Goal: Information Seeking & Learning: Understand process/instructions

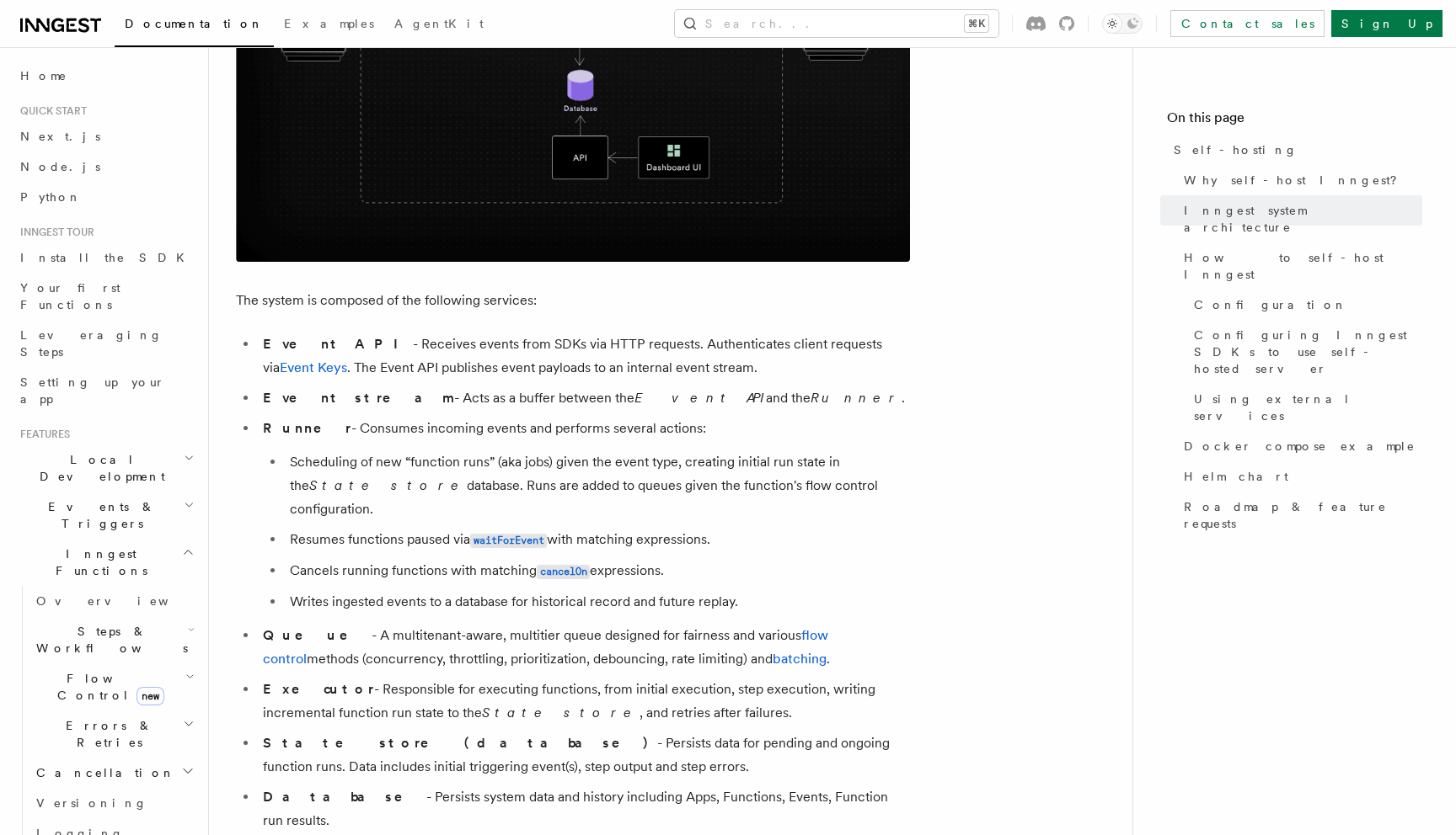
scroll to position [772, 0]
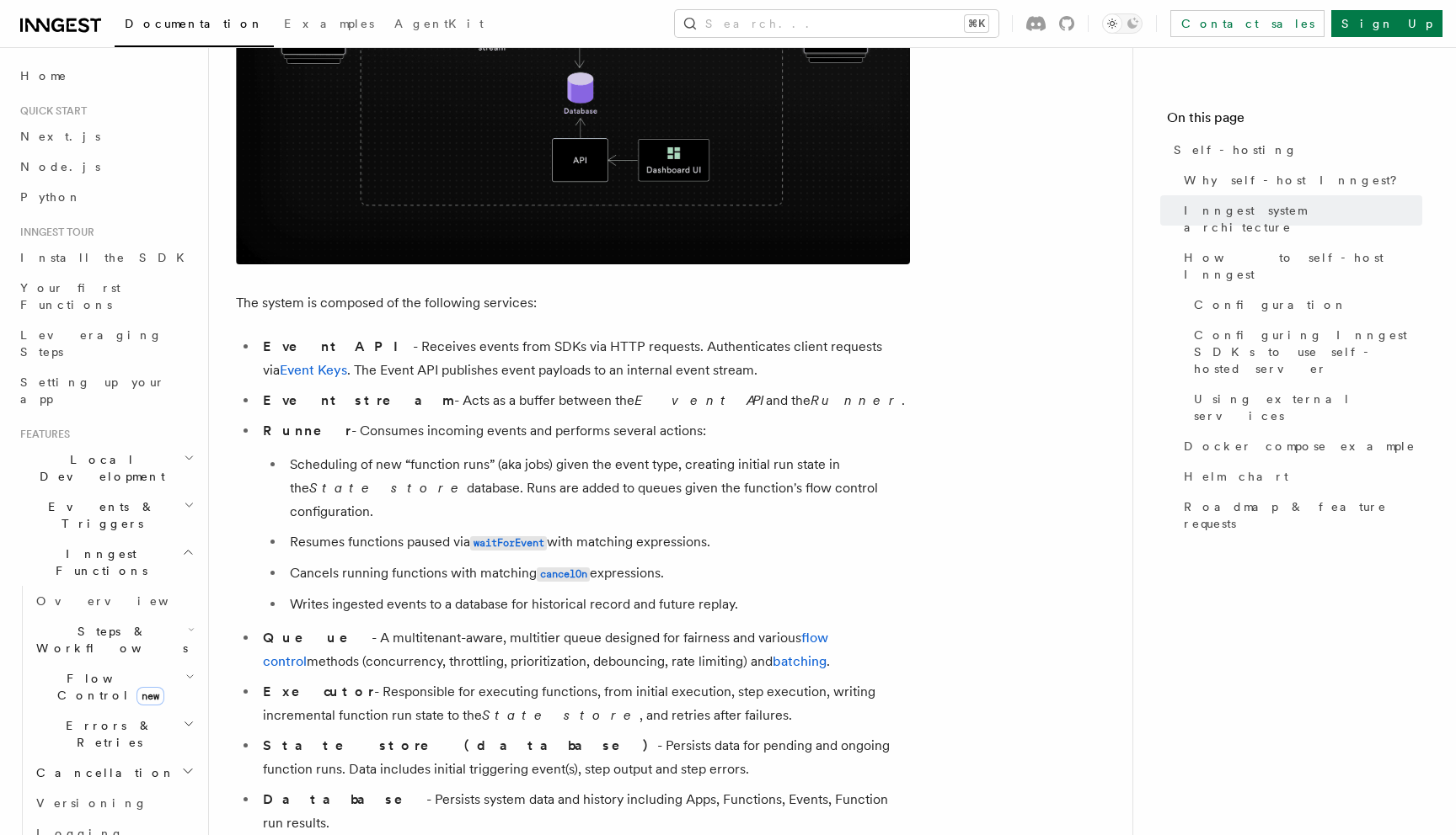
click at [409, 474] on li "Scheduling of new “function runs” (aka jobs) given the event type, creating ini…" at bounding box center [597, 489] width 625 height 71
click at [460, 465] on li "Scheduling of new “function runs” (aka jobs) given the event type, creating ini…" at bounding box center [597, 489] width 625 height 71
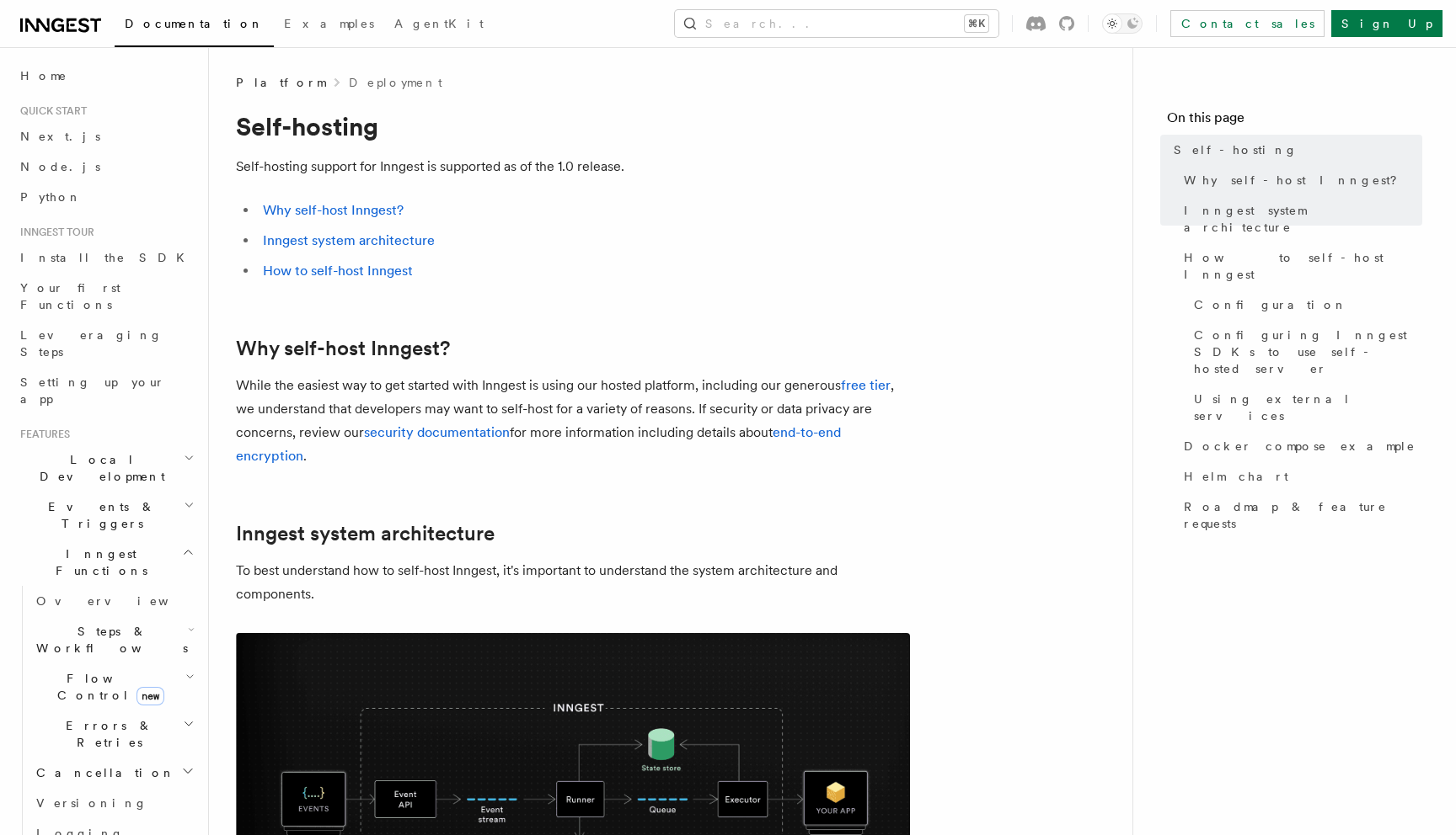
click at [239, 131] on h1 "Self-hosting" at bounding box center [573, 126] width 674 height 31
click at [560, 10] on div "Search... ⌘K Contact sales Sign Up" at bounding box center [987, 24] width 908 height 27
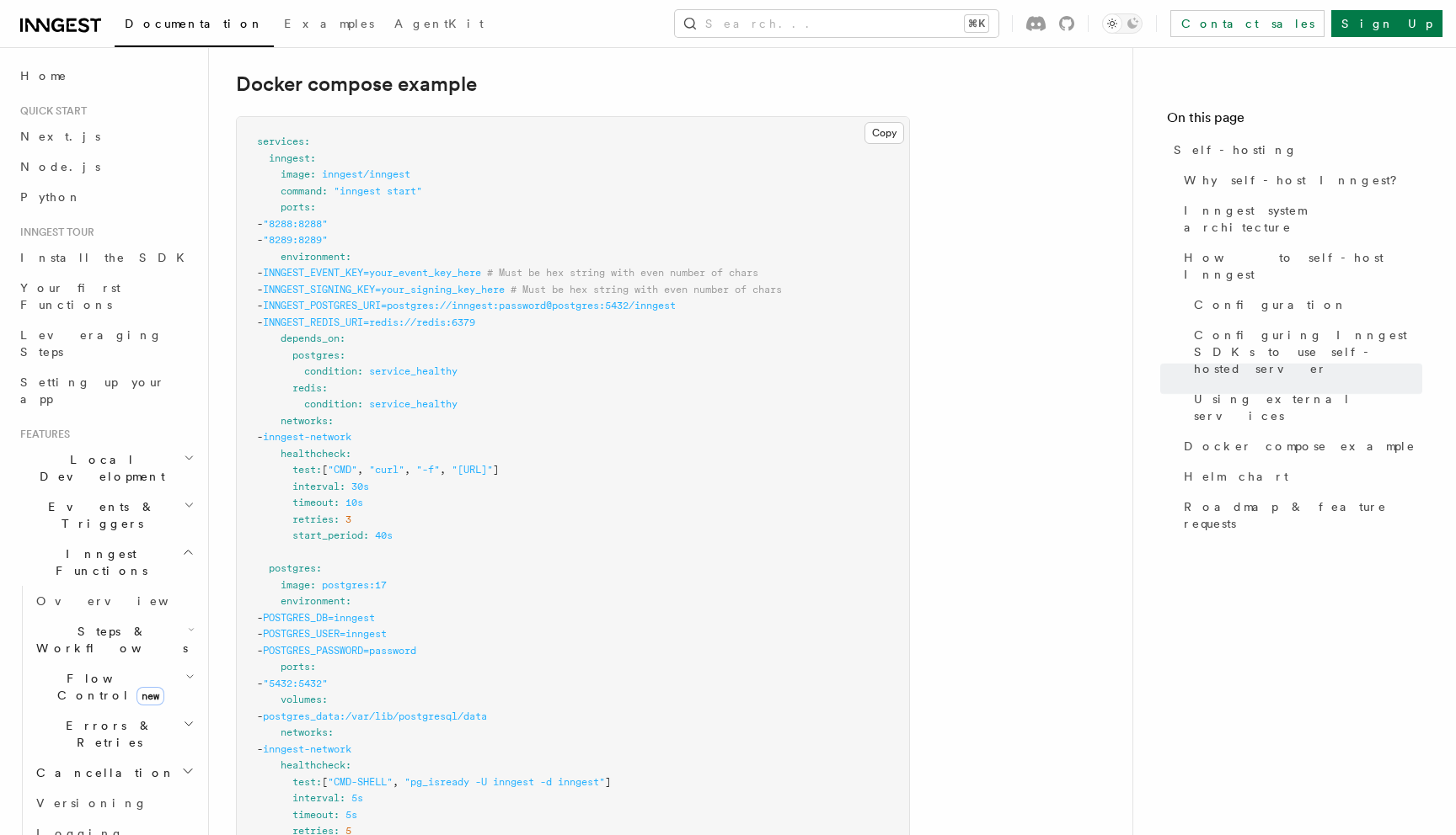
scroll to position [4525, 0]
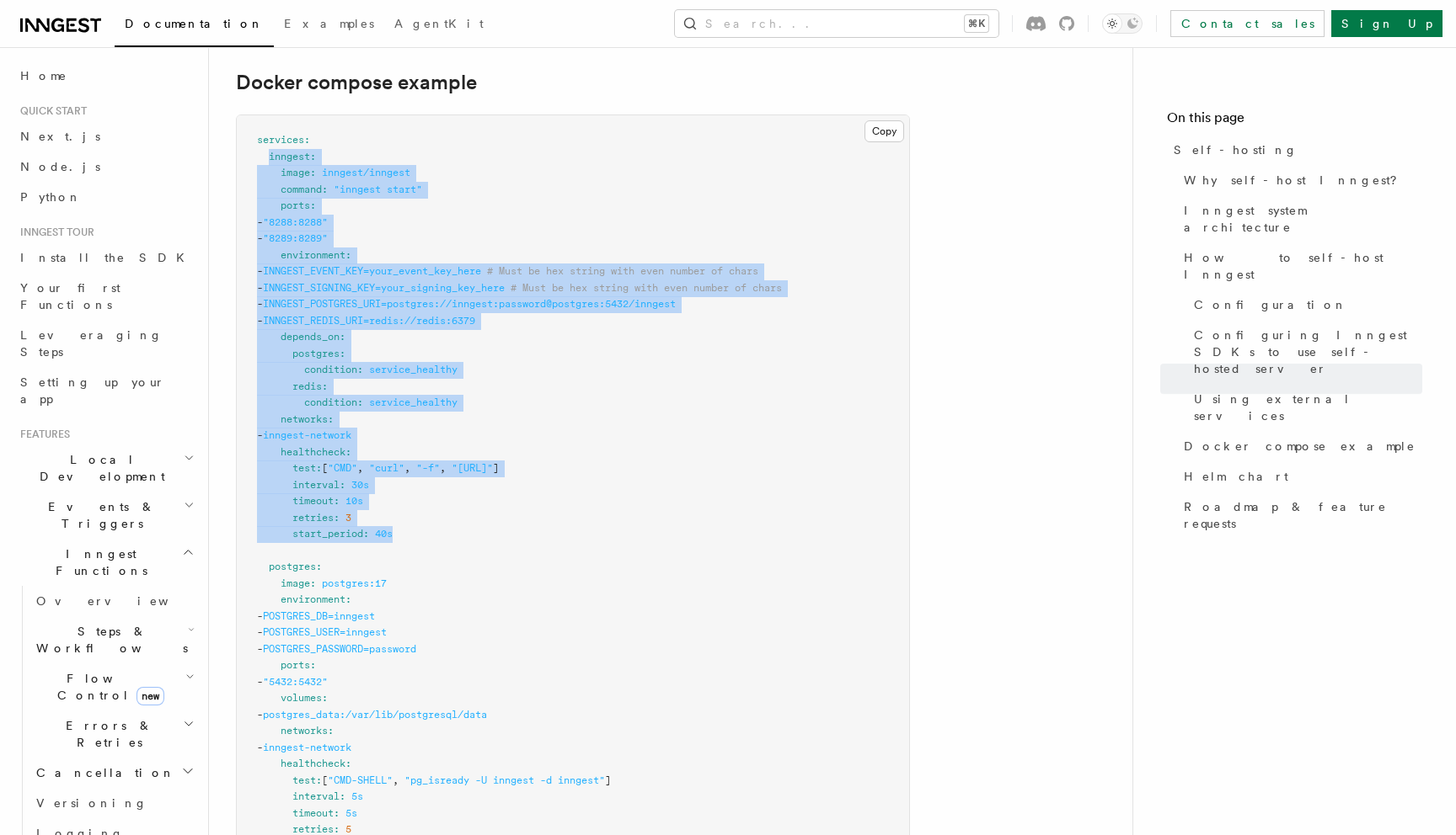
drag, startPoint x: 271, startPoint y: 115, endPoint x: 536, endPoint y: 495, distance: 463.3
click at [536, 495] on pre "services : inngest : image : inngest/inngest command : "inngest start" ports : …" at bounding box center [573, 674] width 672 height 1117
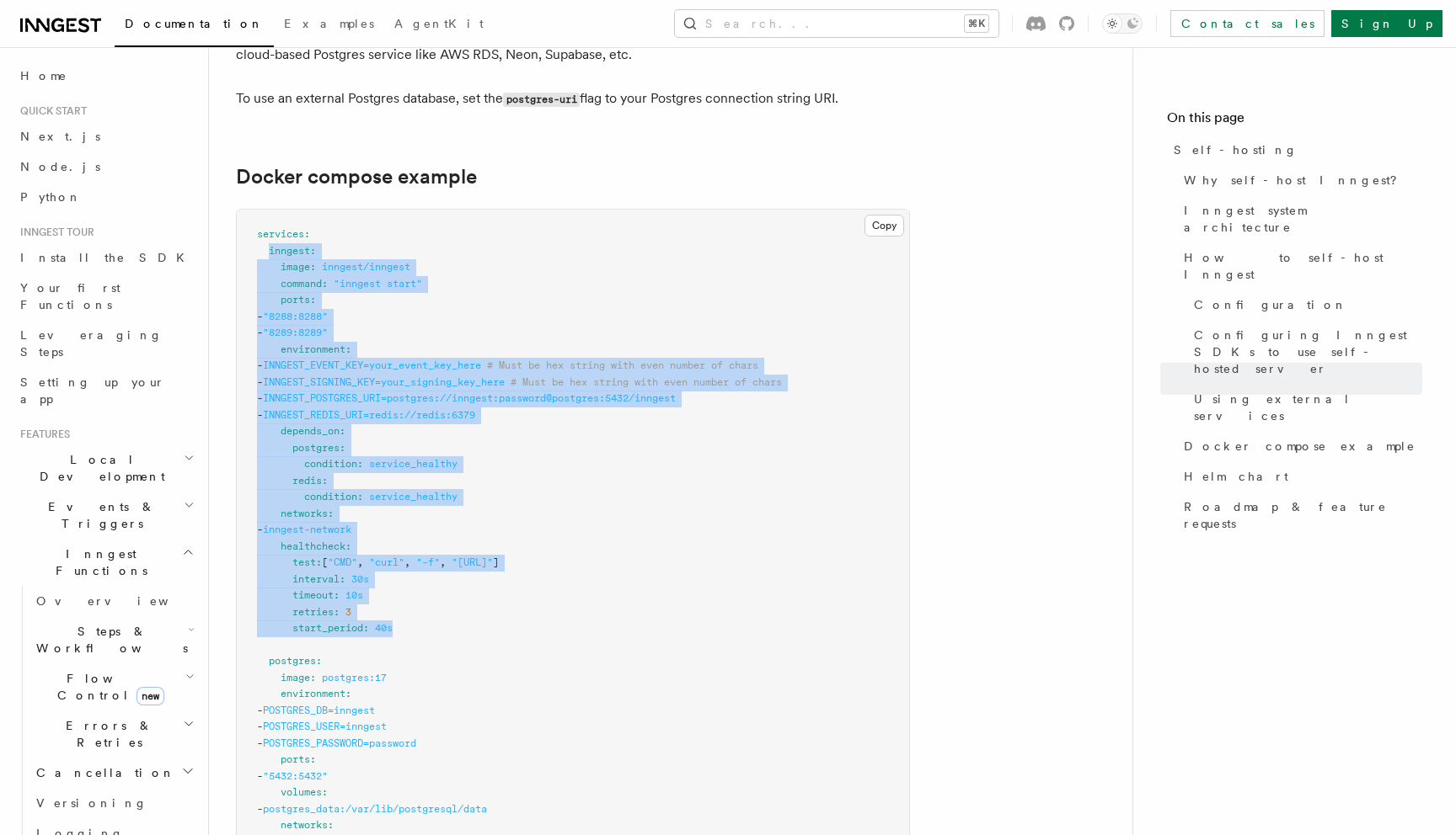
scroll to position [4419, 0]
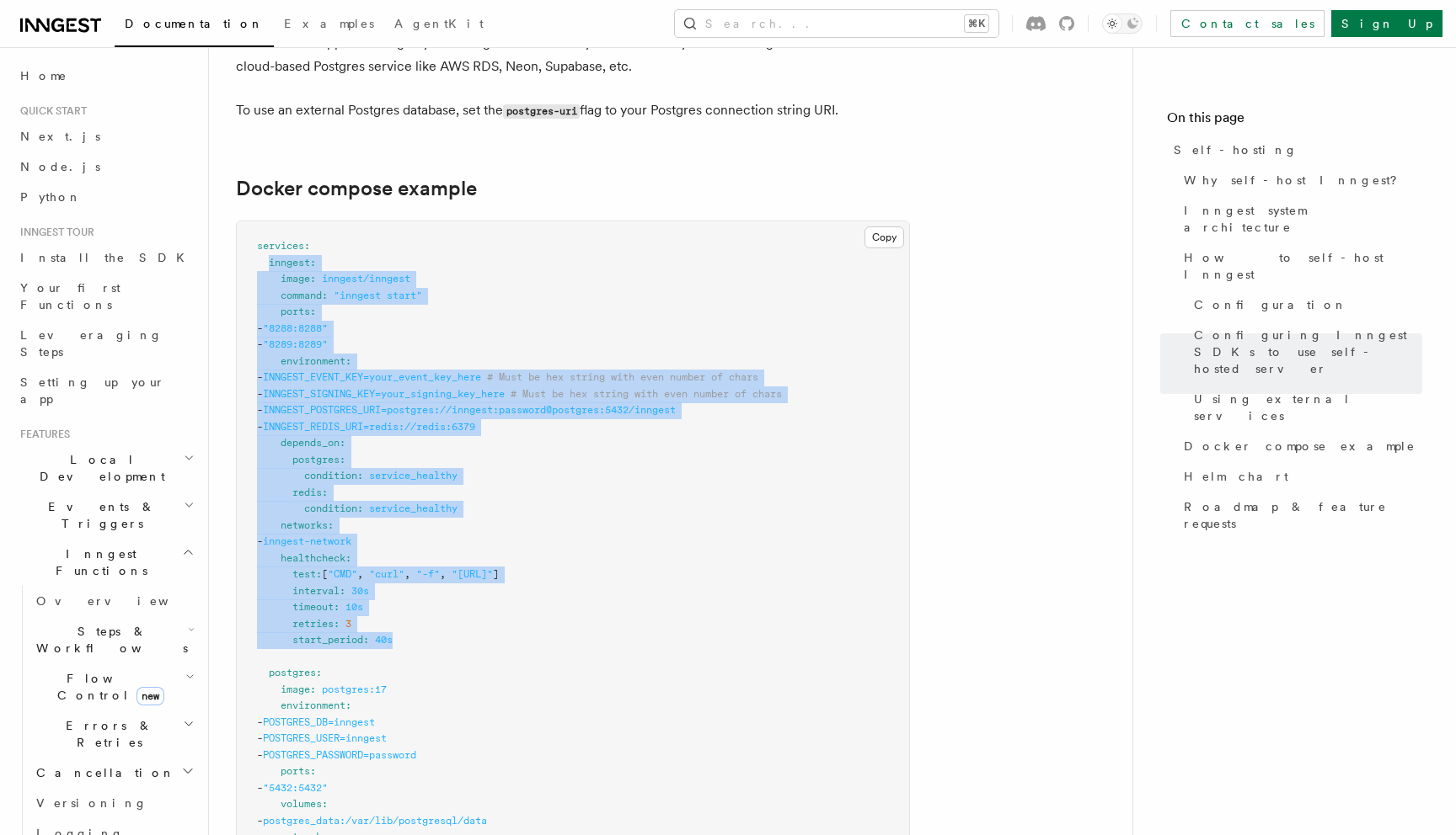
click at [572, 282] on pre "services : inngest : image : inngest/inngest command : "inngest start" ports : …" at bounding box center [573, 780] width 672 height 1117
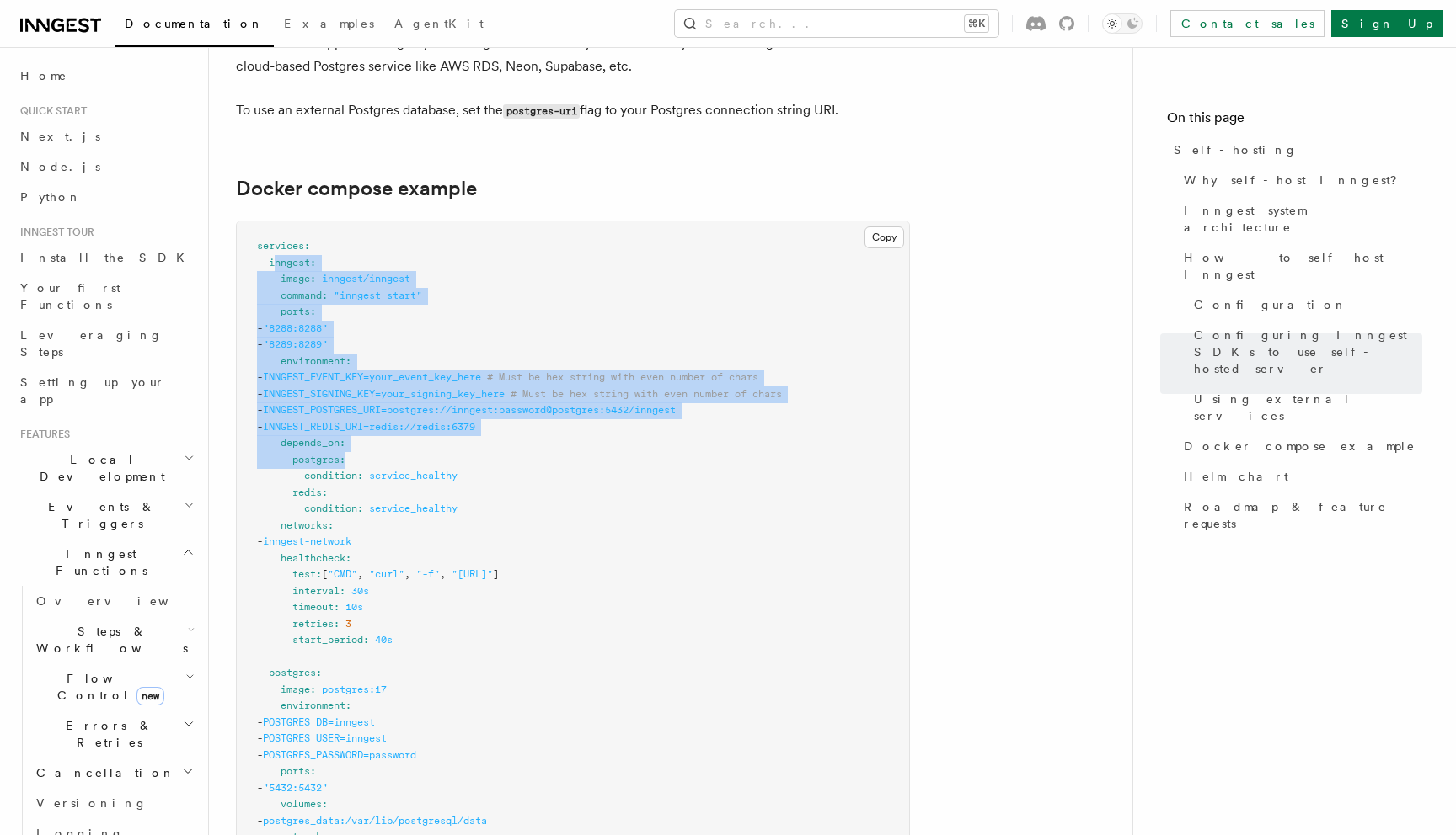
drag, startPoint x: 275, startPoint y: 219, endPoint x: 506, endPoint y: 427, distance: 310.8
click at [506, 427] on pre "services : inngest : image : inngest/inngest command : "inngest start" ports : …" at bounding box center [573, 780] width 672 height 1117
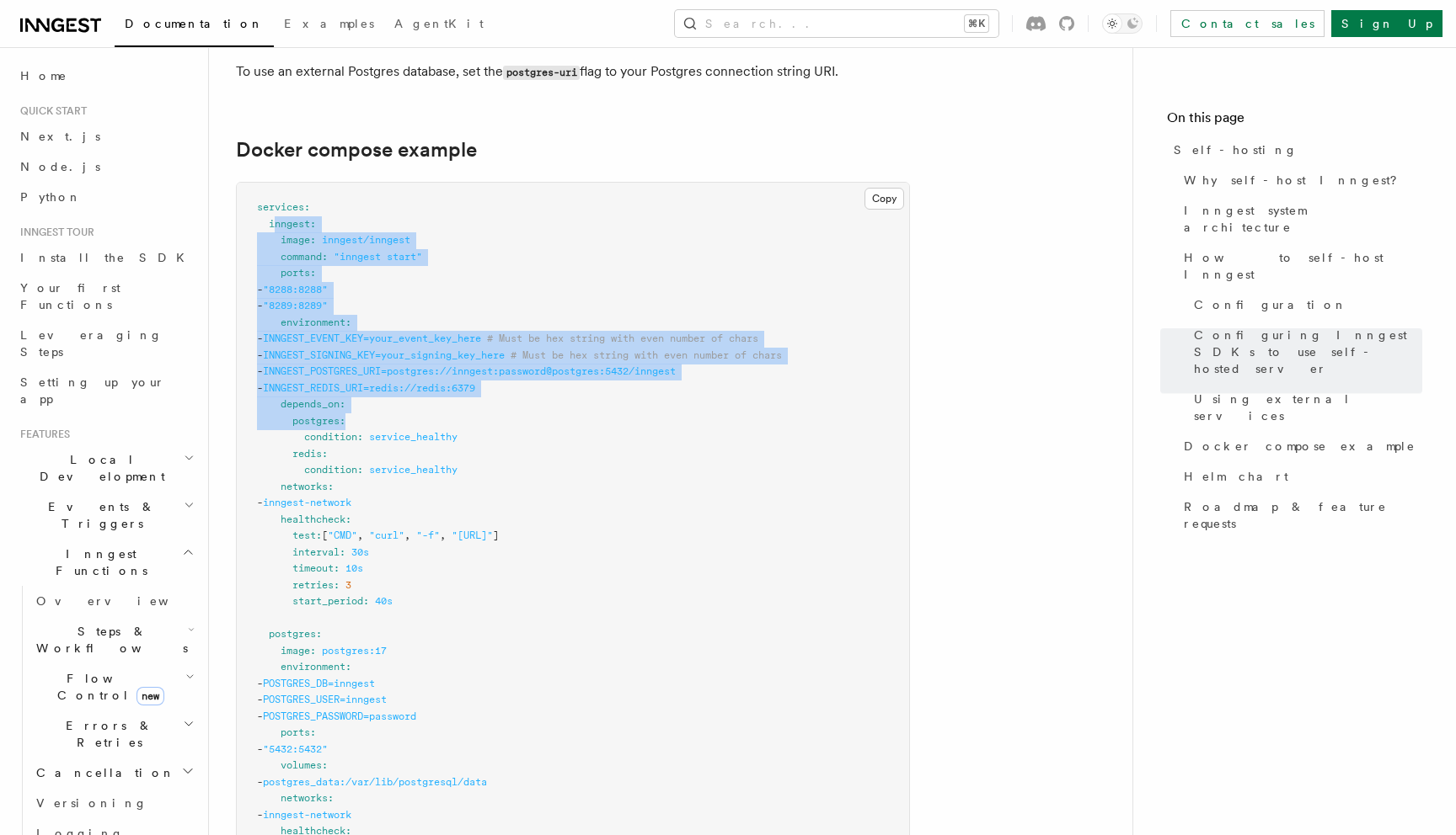
scroll to position [4519, 0]
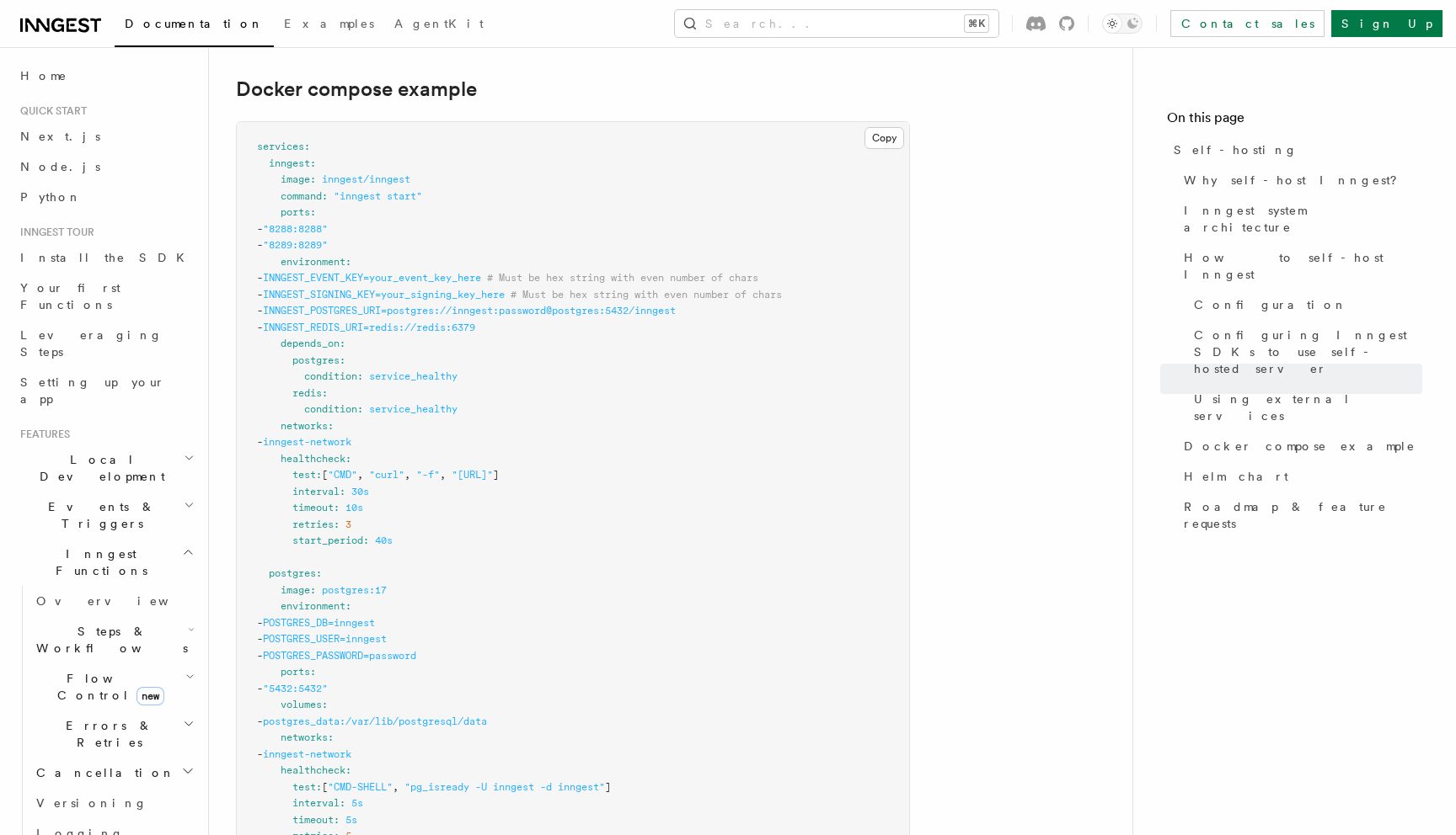
click at [517, 532] on pre "services : inngest : image : inngest/inngest command : "inngest start" ports : …" at bounding box center [573, 680] width 672 height 1117
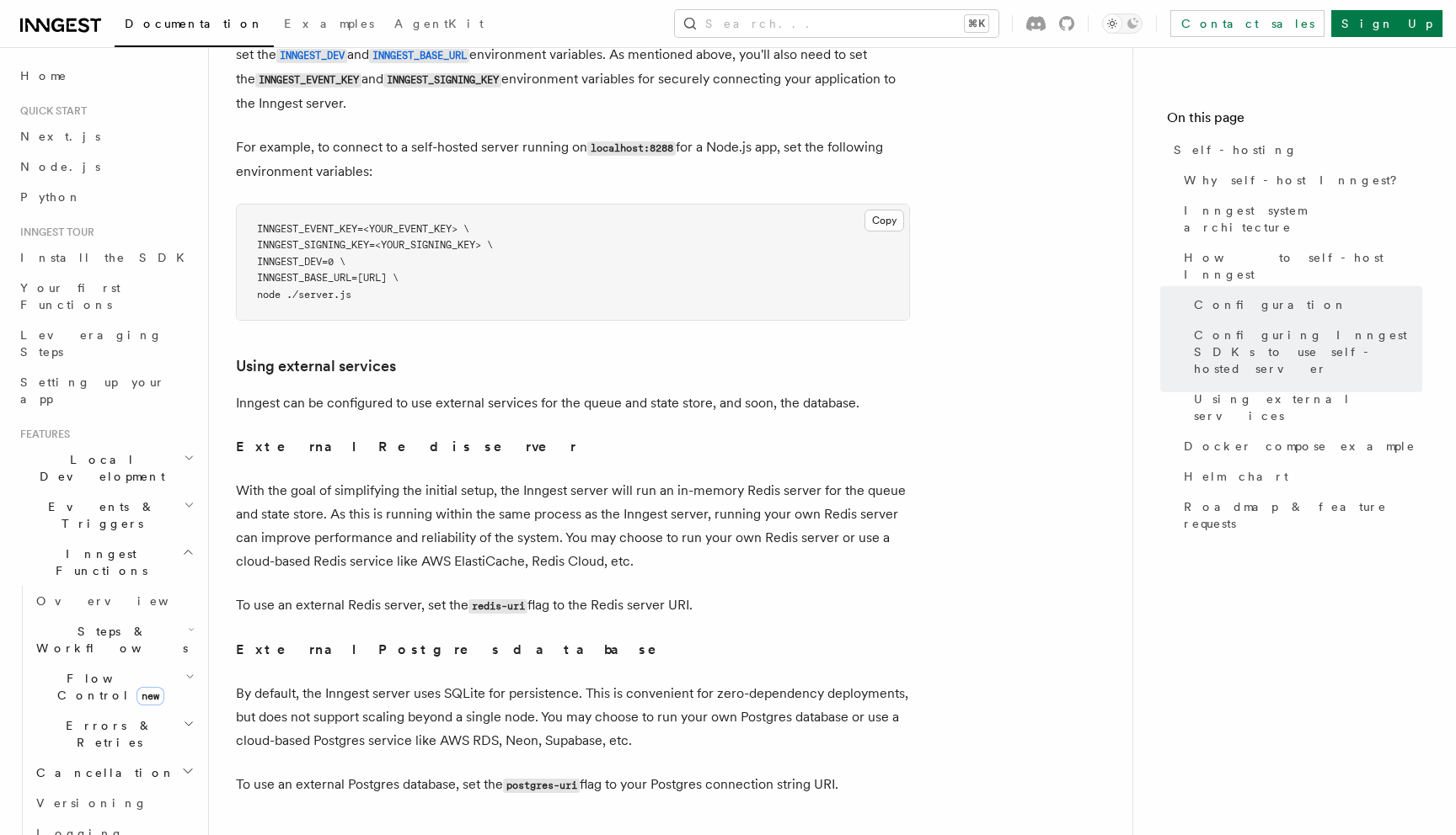
scroll to position [3746, 0]
